Goal: Navigation & Orientation: Find specific page/section

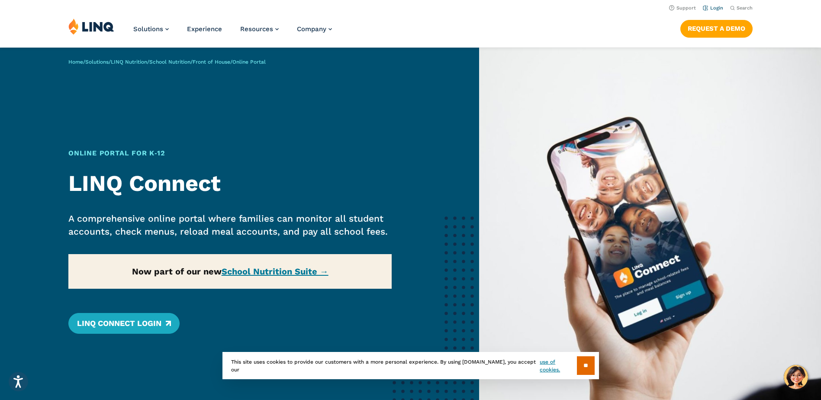
click at [715, 7] on link "Login" at bounding box center [713, 8] width 20 height 6
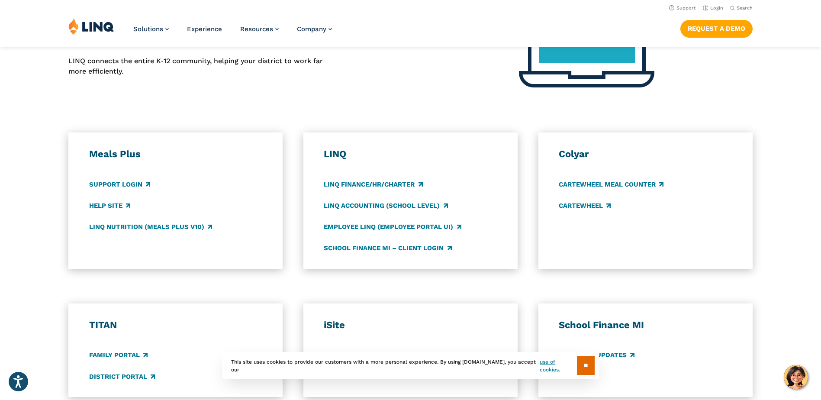
scroll to position [216, 0]
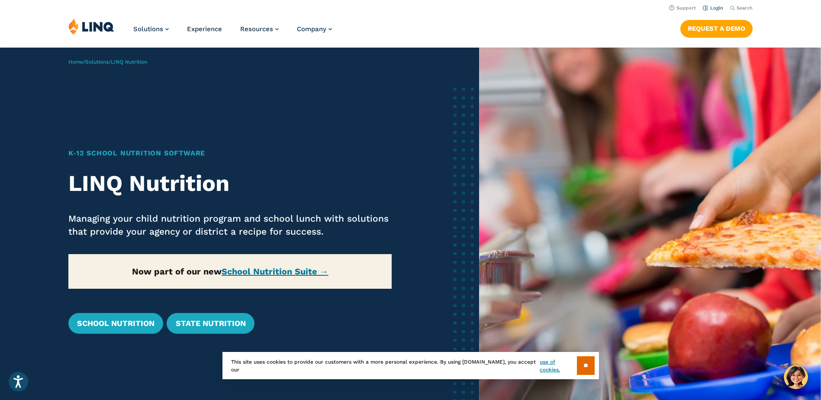
click at [715, 6] on link "Login" at bounding box center [713, 8] width 20 height 6
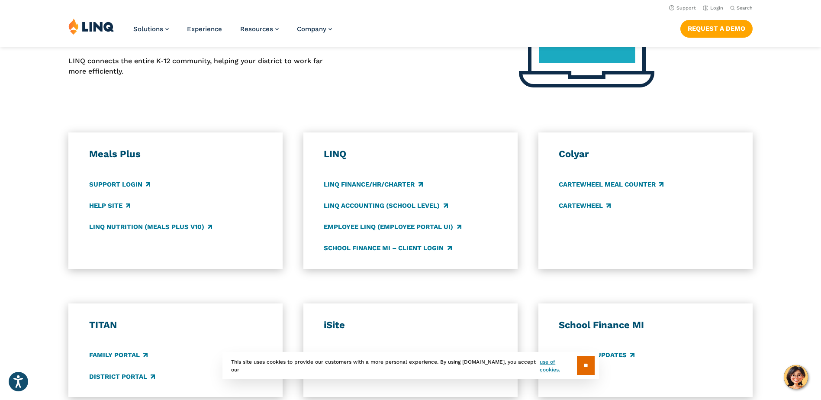
scroll to position [346, 0]
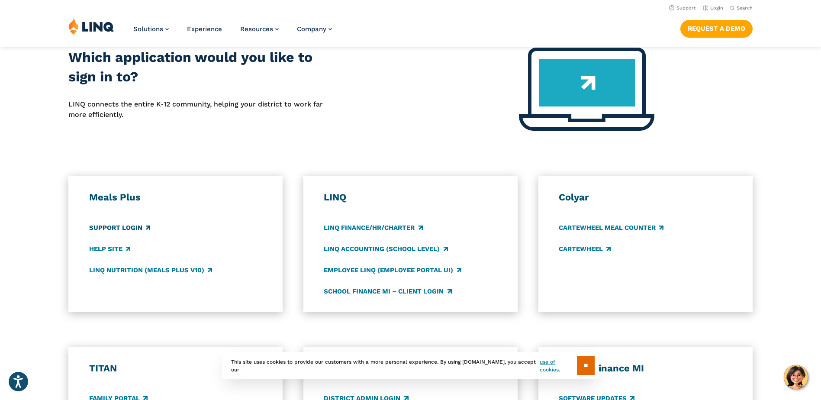
click at [110, 228] on link "Support Login" at bounding box center [119, 228] width 61 height 10
